Goal: Information Seeking & Learning: Learn about a topic

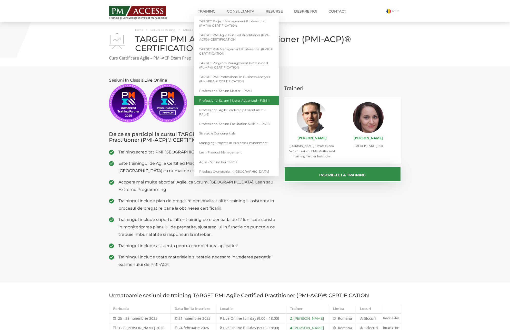
click at [233, 101] on link "Professional Scrum Master Advanced – PSM II" at bounding box center [236, 100] width 85 height 9
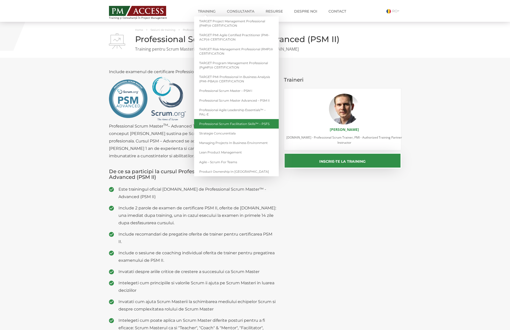
click at [224, 124] on link "Professional Scrum Facilitation Skills™ – PSFS" at bounding box center [236, 123] width 85 height 9
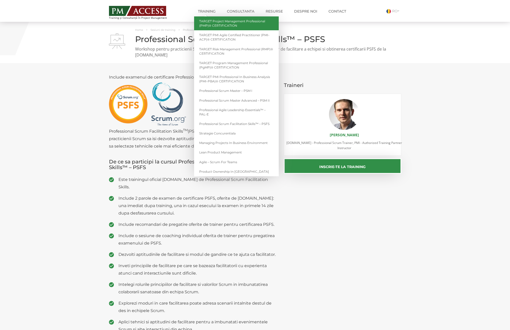
click at [234, 22] on link "TARGET Project Management Professional (PMP)® CERTIFICATION" at bounding box center [236, 23] width 85 height 14
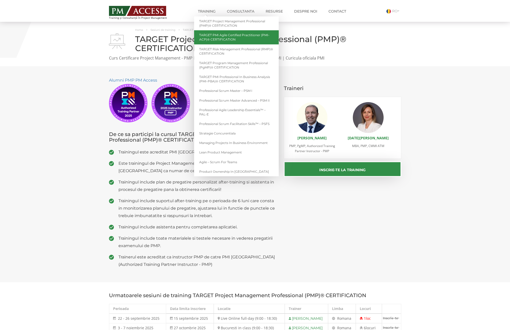
click at [224, 42] on link "TARGET PMI Agile Certified Practitioner (PMI-ACP)® CERTIFICATION" at bounding box center [236, 37] width 85 height 14
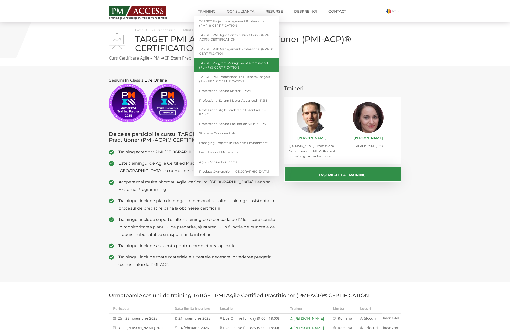
click at [239, 64] on link "TARGET Program Management Professional (PgMP)® CERTIFICATION" at bounding box center [236, 65] width 85 height 14
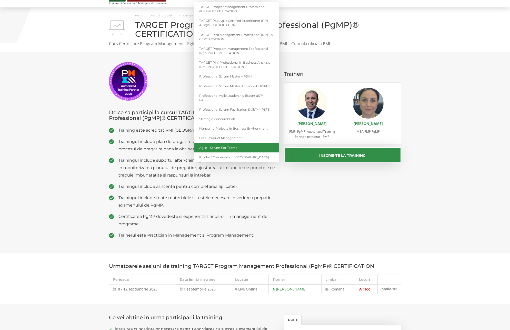
scroll to position [15, 0]
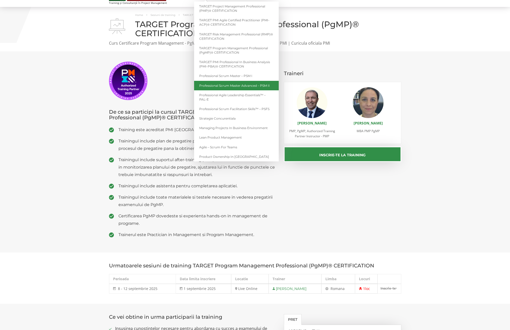
click at [216, 86] on link "Professional Scrum Master Advanced – PSM II" at bounding box center [236, 85] width 85 height 9
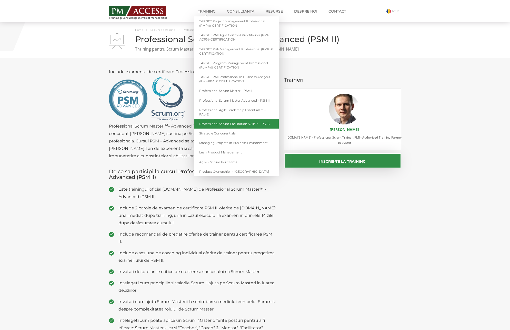
click at [222, 127] on link "Professional Scrum Facilitation Skills™ – PSFS" at bounding box center [236, 123] width 85 height 9
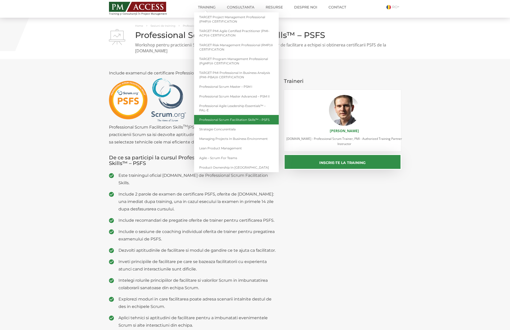
scroll to position [4, 0]
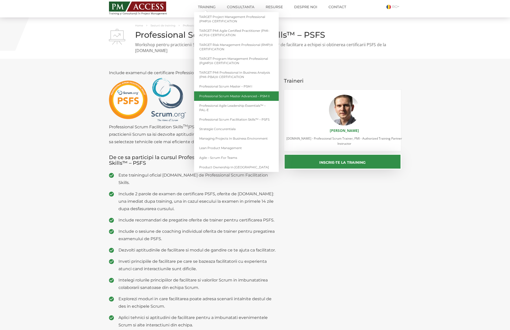
click at [234, 94] on link "Professional Scrum Master Advanced – PSM II" at bounding box center [236, 95] width 85 height 9
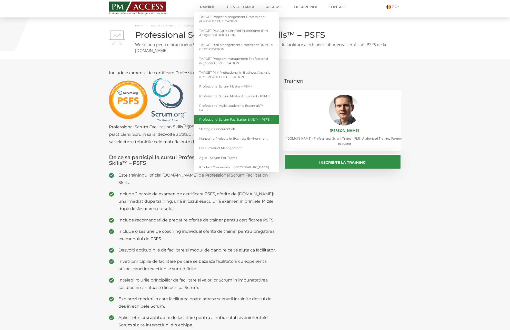
click at [223, 121] on link "Professional Scrum Facilitation Skills™ – PSFS" at bounding box center [236, 119] width 85 height 9
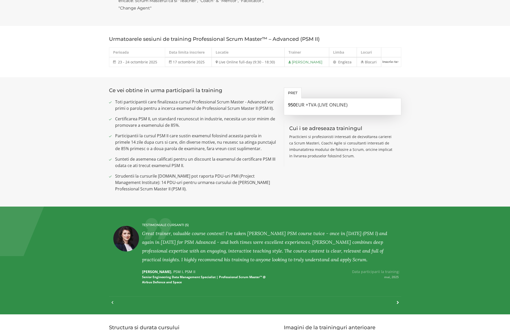
scroll to position [323, 0]
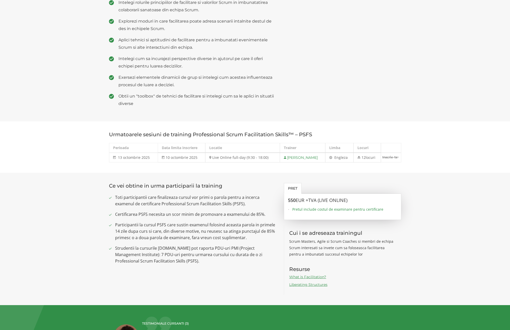
scroll to position [281, 0]
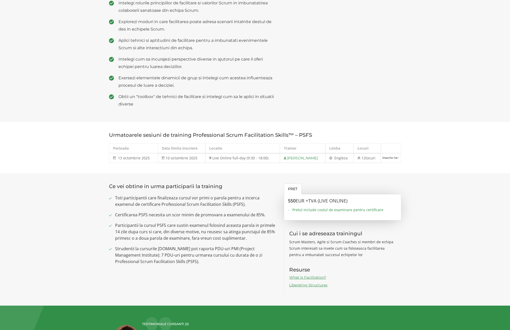
drag, startPoint x: 289, startPoint y: 192, endPoint x: 285, endPoint y: 192, distance: 3.7
click at [289, 198] on h3 "550 EUR +TVA (Live Online)" at bounding box center [342, 200] width 109 height 5
drag, startPoint x: 288, startPoint y: 192, endPoint x: 293, endPoint y: 192, distance: 5.6
click at [292, 194] on div "550 EUR +TVA (Live Online) Pretul include costul de examinare pentru certificare" at bounding box center [342, 207] width 117 height 26
click at [299, 198] on span "EUR +TVA (Live Online)" at bounding box center [322, 201] width 52 height 6
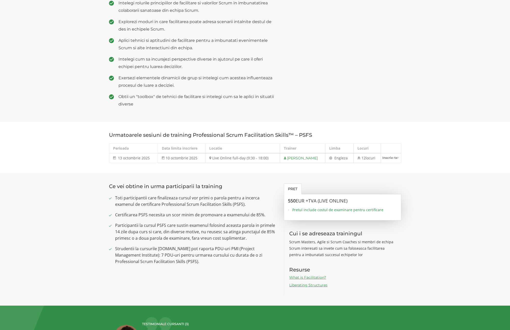
drag, startPoint x: 287, startPoint y: 192, endPoint x: 298, endPoint y: 191, distance: 10.5
click at [298, 194] on div "550 EUR +TVA (Live Online) Pretul include costul de examinare pentru certificare" at bounding box center [342, 207] width 117 height 26
click at [300, 198] on span "EUR +TVA (Live Online)" at bounding box center [322, 201] width 52 height 6
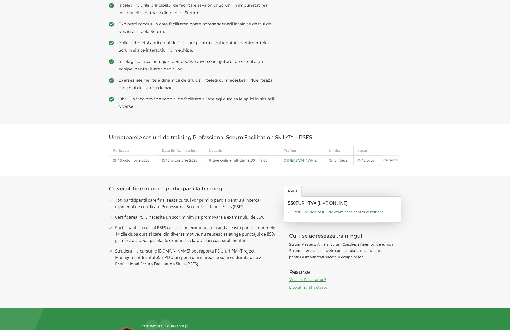
scroll to position [280, 0]
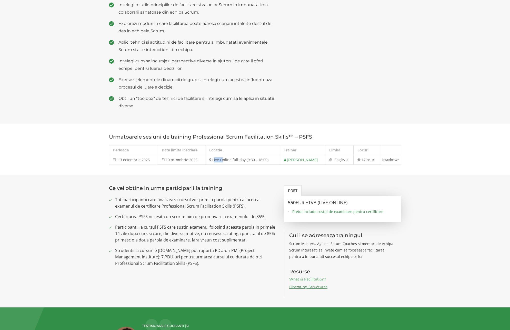
drag, startPoint x: 215, startPoint y: 152, endPoint x: 225, endPoint y: 152, distance: 9.7
click at [224, 155] on td "Live Online full-day (9:30 - 18:00)" at bounding box center [242, 160] width 74 height 10
click at [243, 155] on td "Live Online full-day (9:30 - 18:00)" at bounding box center [242, 160] width 74 height 10
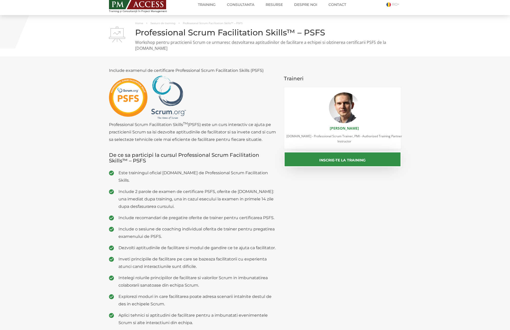
scroll to position [0, 0]
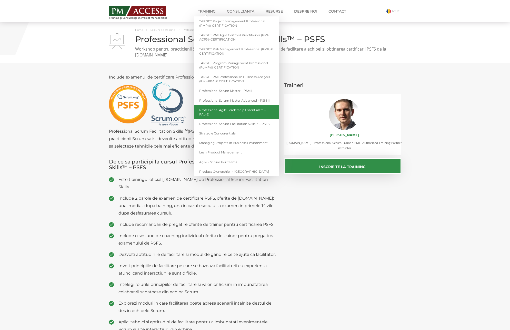
click at [232, 111] on link "Professional Agile Leadership Essentials™ – PAL-E" at bounding box center [236, 112] width 85 height 14
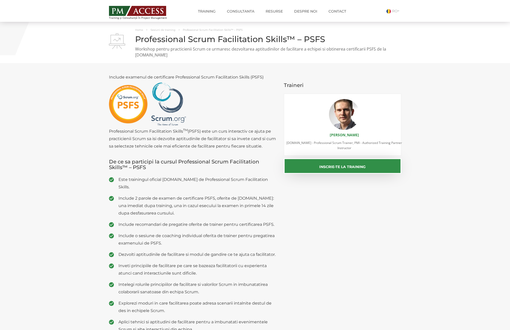
click at [352, 214] on div "Include examenul de certificare Professional Scrum Facilitation Skills (PSFS) P…" at bounding box center [255, 233] width 300 height 320
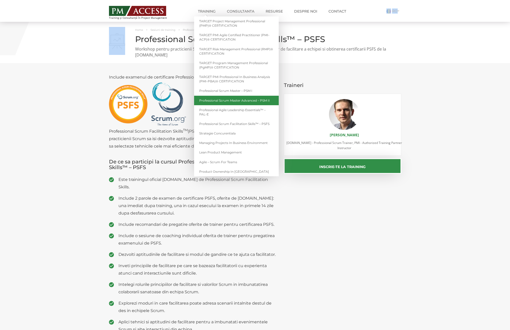
click at [225, 103] on link "Professional Scrum Master Advanced – PSM II" at bounding box center [236, 100] width 85 height 9
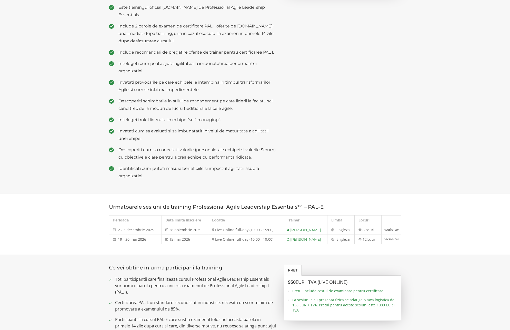
scroll to position [81, 0]
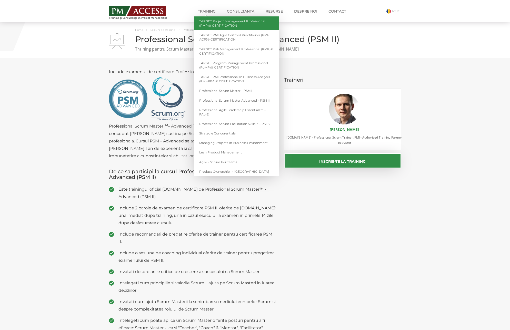
click at [219, 22] on link "TARGET Project Management Professional (PMP)® CERTIFICATION" at bounding box center [236, 23] width 85 height 14
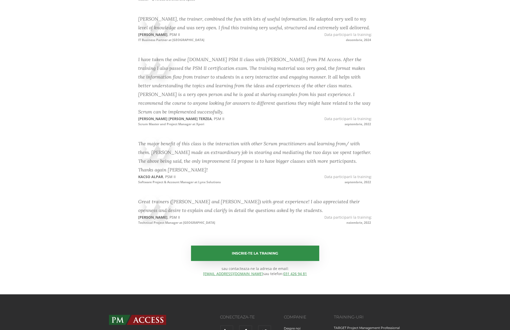
scroll to position [807, 0]
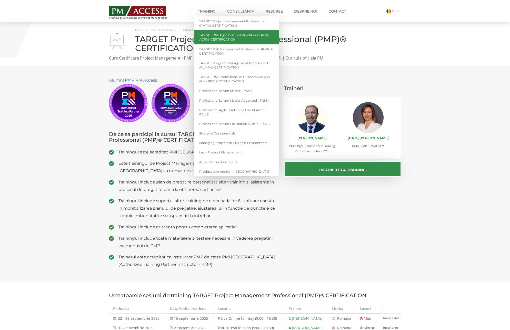
click at [210, 39] on link "TARGET PMI Agile Certified Practitioner (PMI-ACP)® CERTIFICATION" at bounding box center [236, 37] width 85 height 14
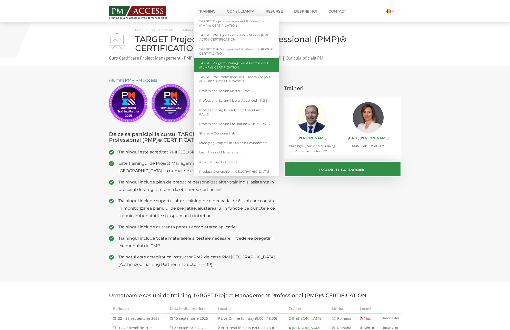
scroll to position [1, 0]
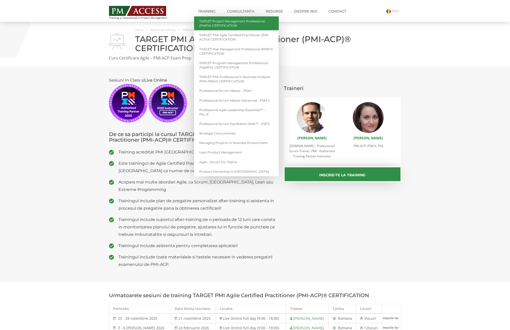
click at [237, 25] on link "TARGET Project Management Professional (PMP)® CERTIFICATION" at bounding box center [236, 23] width 85 height 14
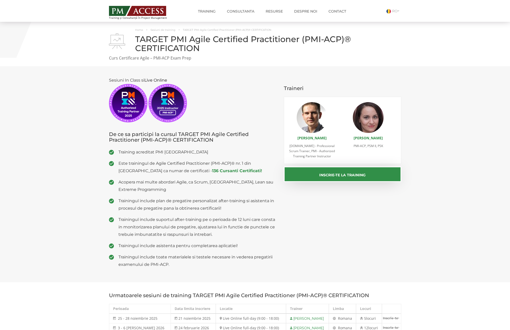
scroll to position [3, 0]
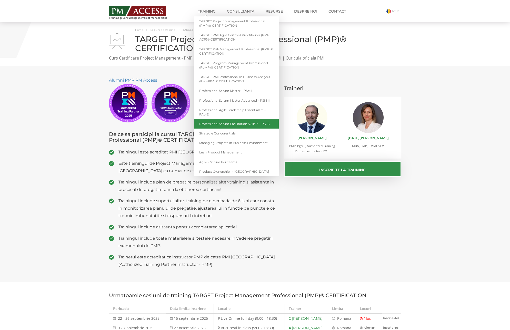
click at [224, 122] on link "Professional Scrum Facilitation Skills™ – PSFS" at bounding box center [236, 123] width 85 height 9
